Goal: Task Accomplishment & Management: Manage account settings

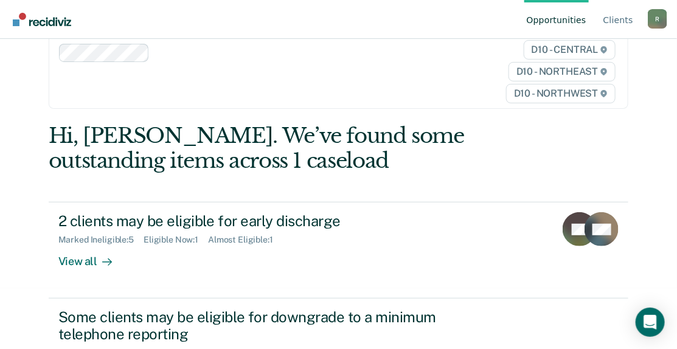
scroll to position [122, 0]
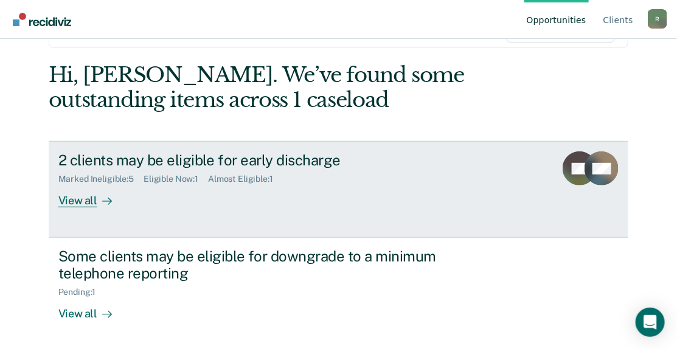
click at [82, 198] on div "View all" at bounding box center [92, 196] width 68 height 24
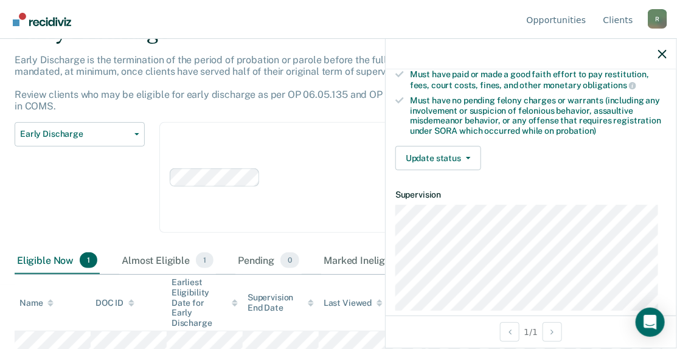
scroll to position [240, 0]
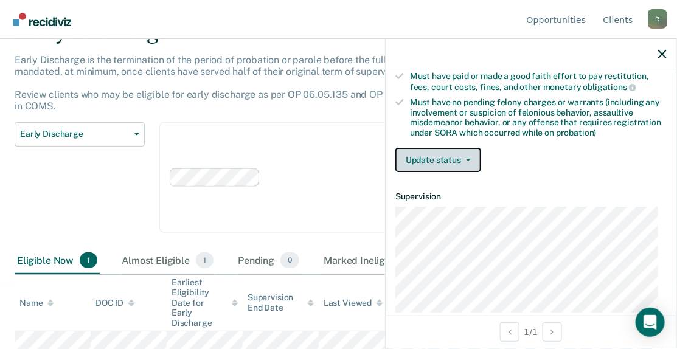
click at [417, 153] on button "Update status" at bounding box center [439, 160] width 86 height 24
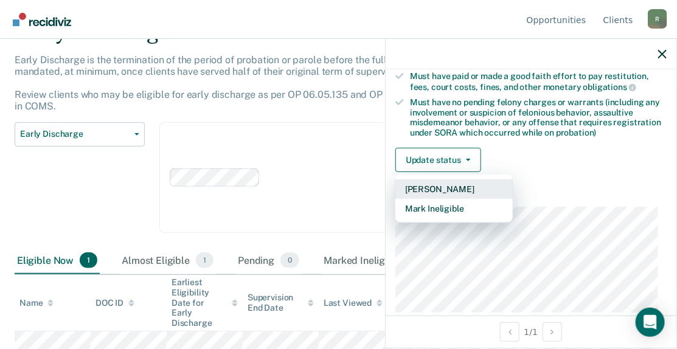
click at [449, 187] on button "[PERSON_NAME]" at bounding box center [454, 189] width 117 height 19
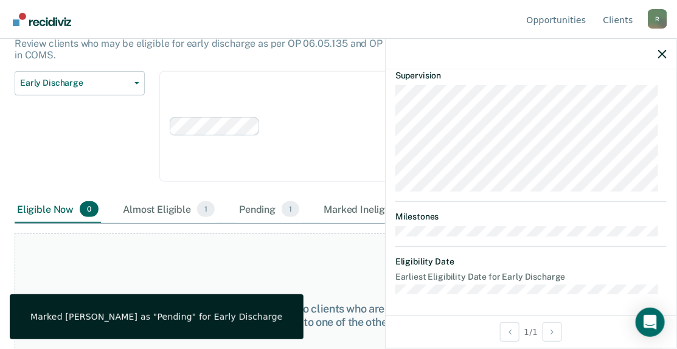
scroll to position [162, 0]
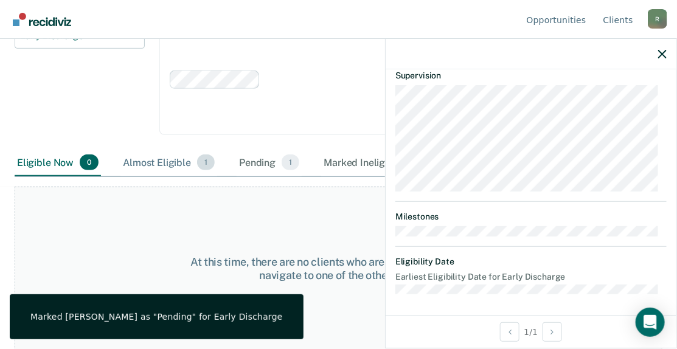
click at [157, 161] on div "Almost Eligible 1" at bounding box center [168, 163] width 97 height 27
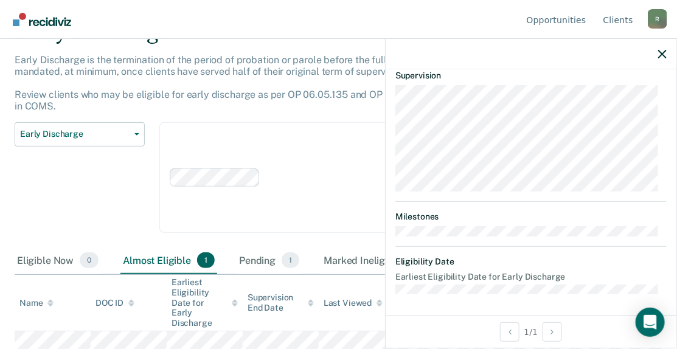
click at [666, 52] on div at bounding box center [531, 54] width 291 height 30
click at [660, 52] on icon "button" at bounding box center [662, 54] width 9 height 9
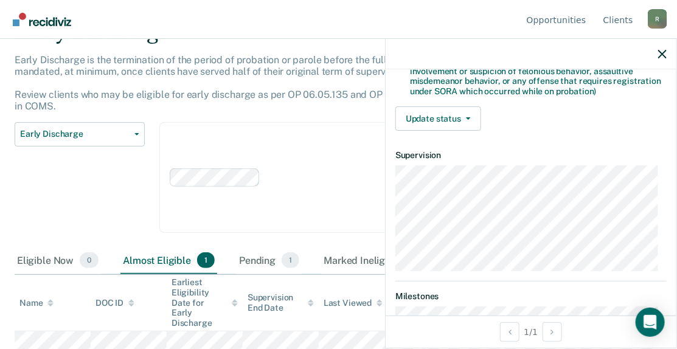
scroll to position [71, 0]
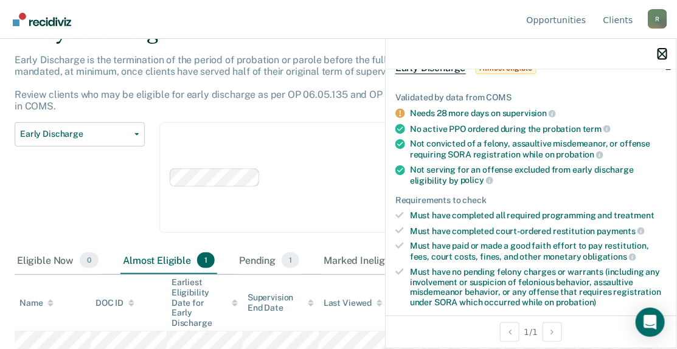
click at [664, 51] on icon "button" at bounding box center [662, 54] width 9 height 9
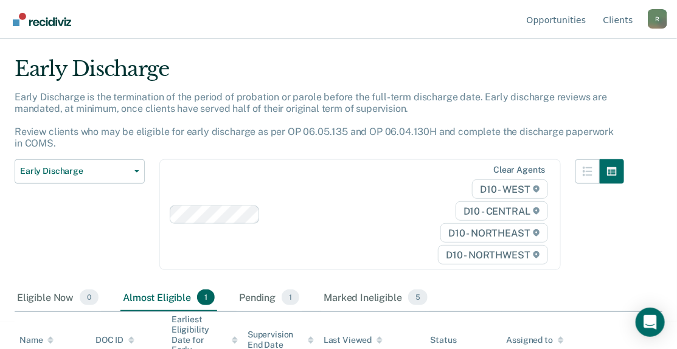
scroll to position [0, 0]
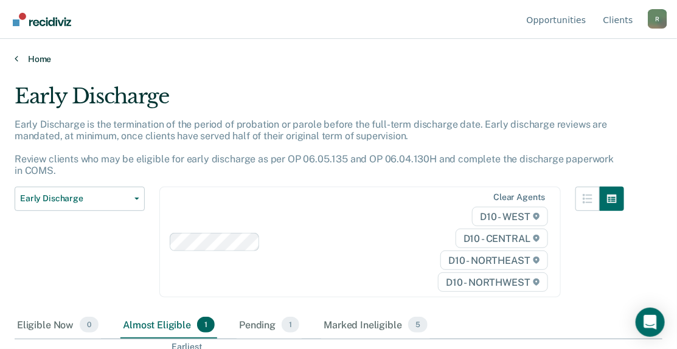
click at [33, 55] on link "Home" at bounding box center [339, 59] width 648 height 11
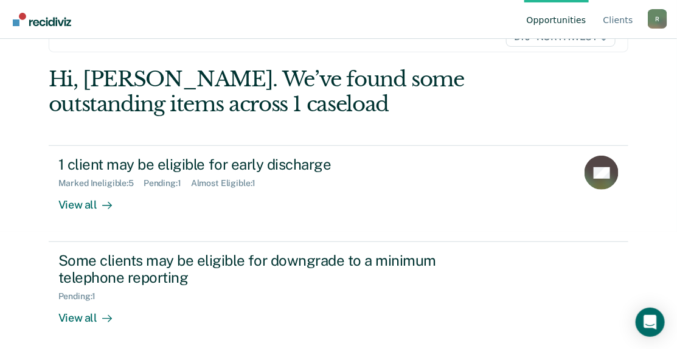
scroll to position [122, 0]
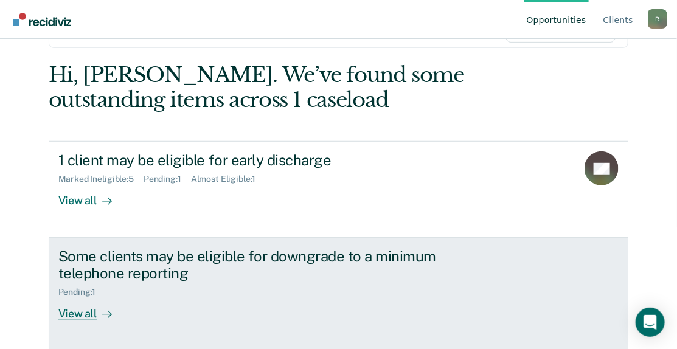
click at [89, 314] on div "View all" at bounding box center [92, 310] width 68 height 24
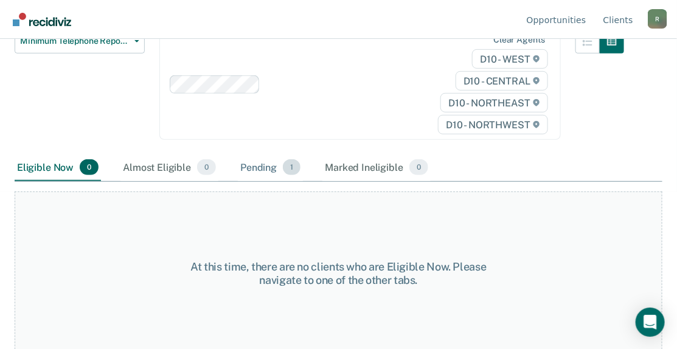
scroll to position [162, 0]
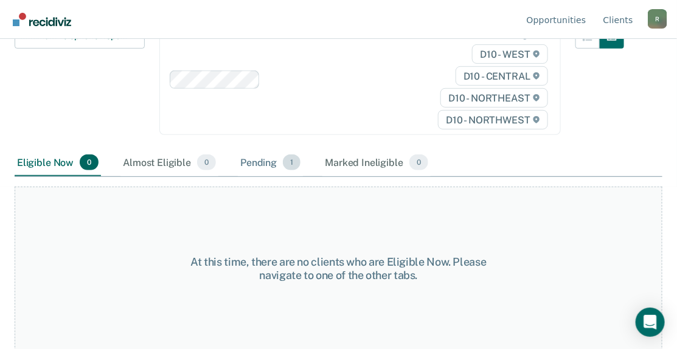
click at [250, 163] on div "Pending 1" at bounding box center [270, 163] width 65 height 27
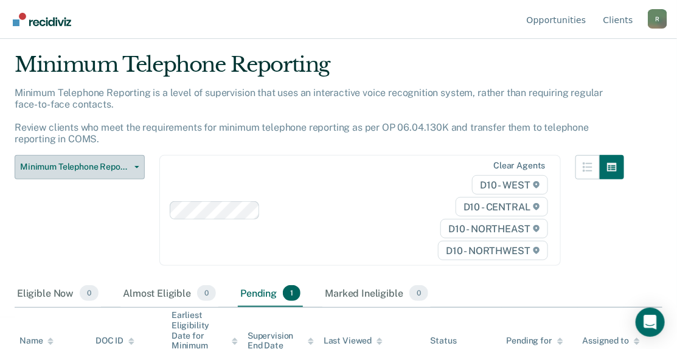
scroll to position [0, 0]
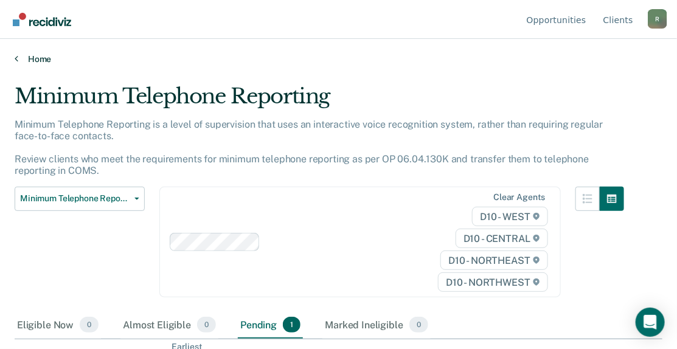
click at [37, 58] on link "Home" at bounding box center [339, 59] width 648 height 11
